Goal: Find specific page/section: Find specific page/section

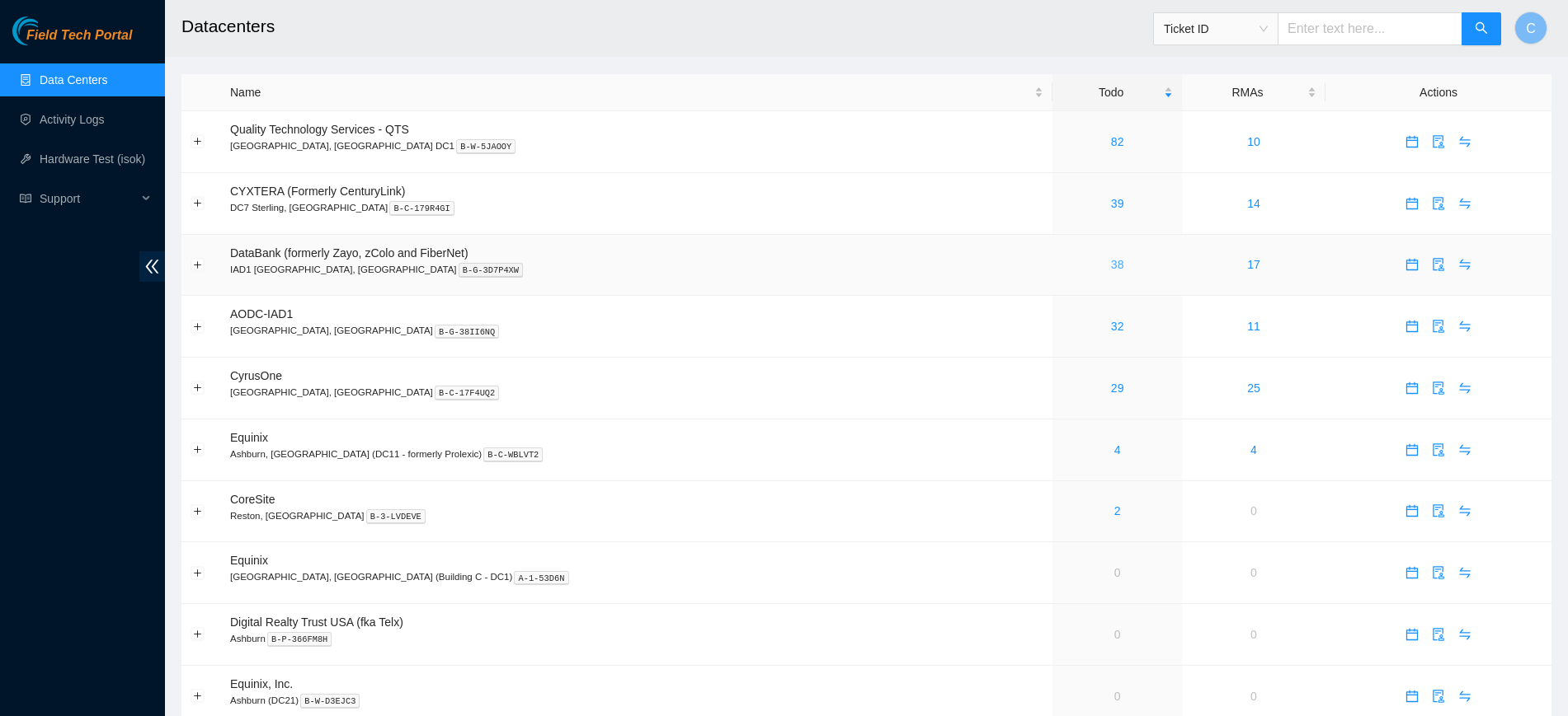
click at [1111, 266] on link "38" at bounding box center [1117, 265] width 14 height 14
click at [54, 423] on div "Field Tech Portal Data Centers Activity Logs Hardware Test (isok) Support" at bounding box center [82, 366] width 164 height 699
click at [62, 442] on div "Field Tech Portal Data Centers Activity Logs Hardware Test (isok) Support" at bounding box center [82, 366] width 164 height 699
click at [42, 456] on div "Field Tech Portal Data Centers Activity Logs Hardware Test (isok) Support" at bounding box center [82, 366] width 164 height 699
click at [24, 378] on div "Field Tech Portal Data Centers Activity Logs Hardware Test (isok) Support" at bounding box center [82, 366] width 164 height 699
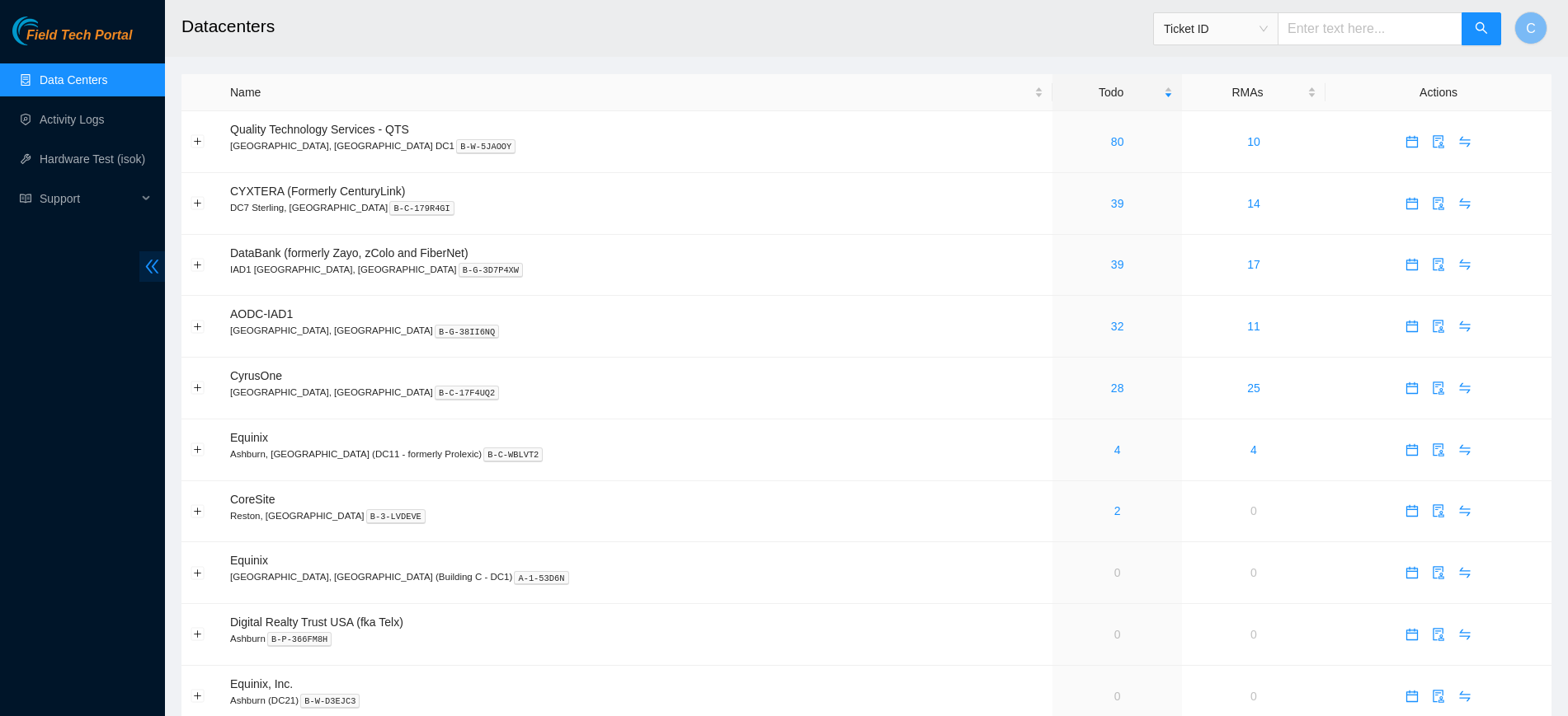
scroll to position [62, 0]
